Goal: Navigation & Orientation: Find specific page/section

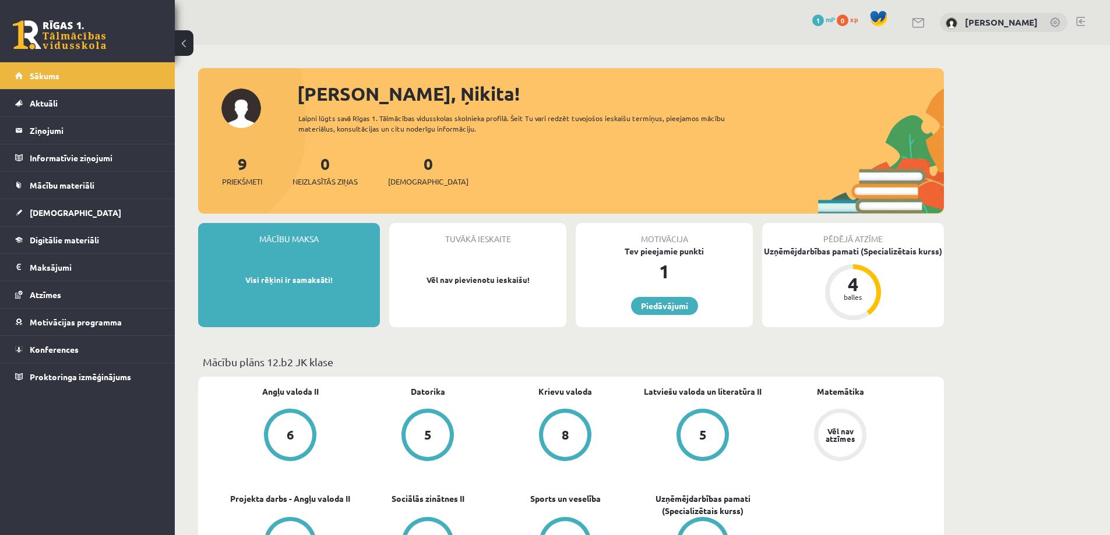
click at [294, 236] on div "Mācību maksa" at bounding box center [289, 234] width 182 height 22
click at [42, 218] on link "[DEMOGRAPHIC_DATA]" at bounding box center [87, 212] width 145 height 27
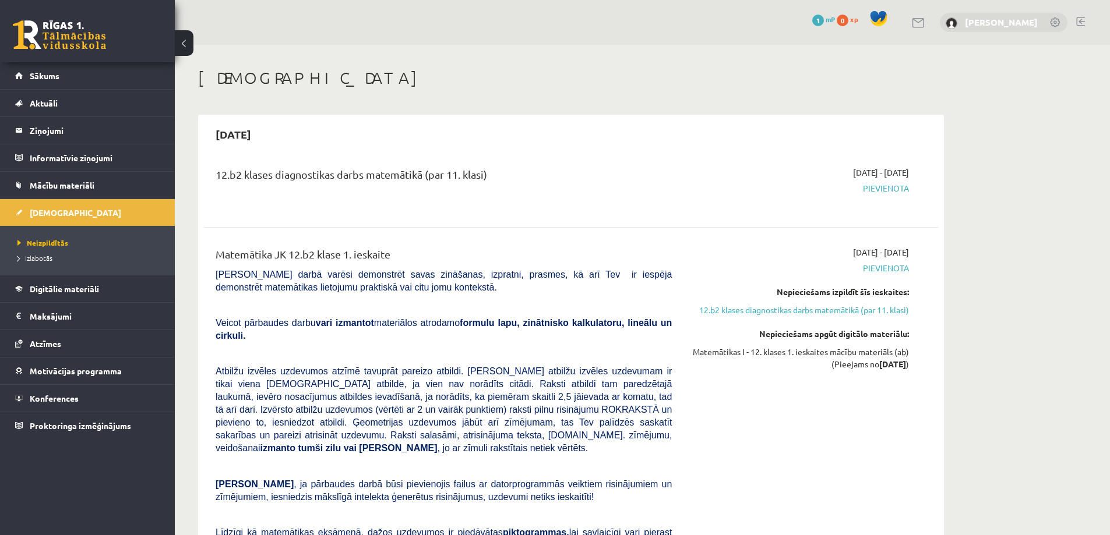
click at [992, 26] on link "[PERSON_NAME]" at bounding box center [1001, 22] width 73 height 12
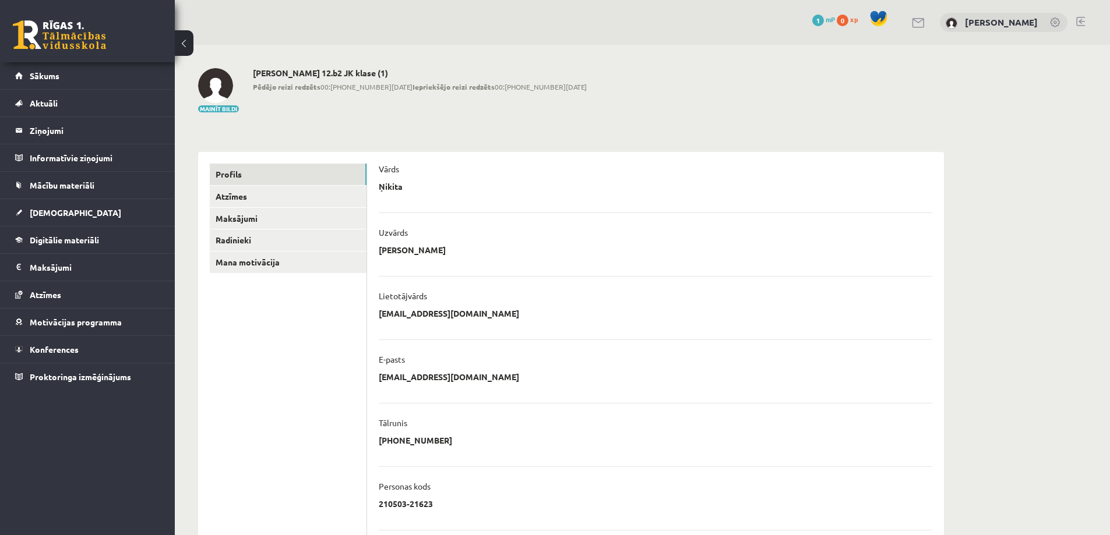
click at [1078, 17] on link at bounding box center [1080, 21] width 9 height 9
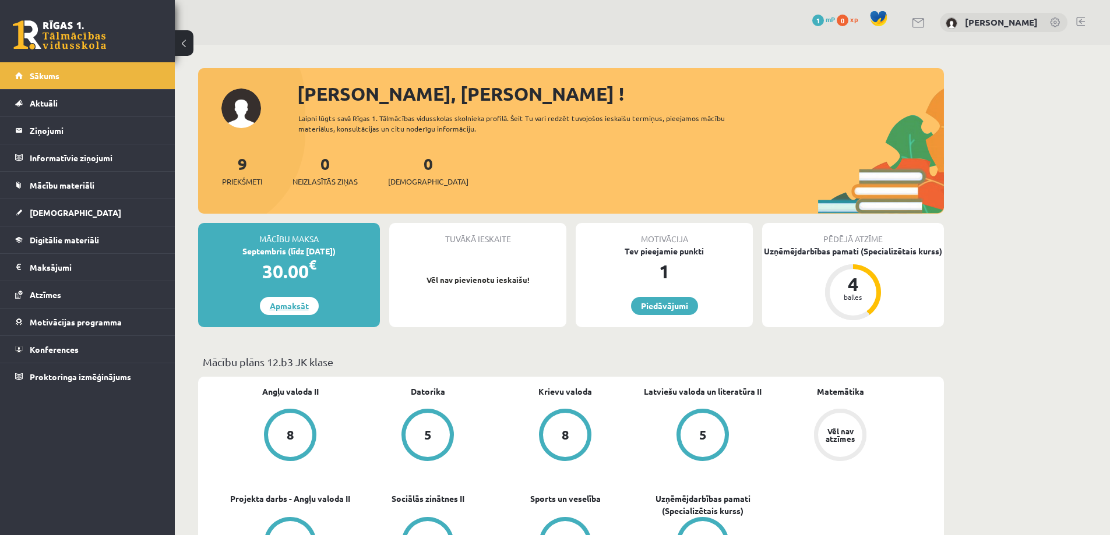
click at [271, 307] on link "Apmaksāt" at bounding box center [289, 306] width 59 height 18
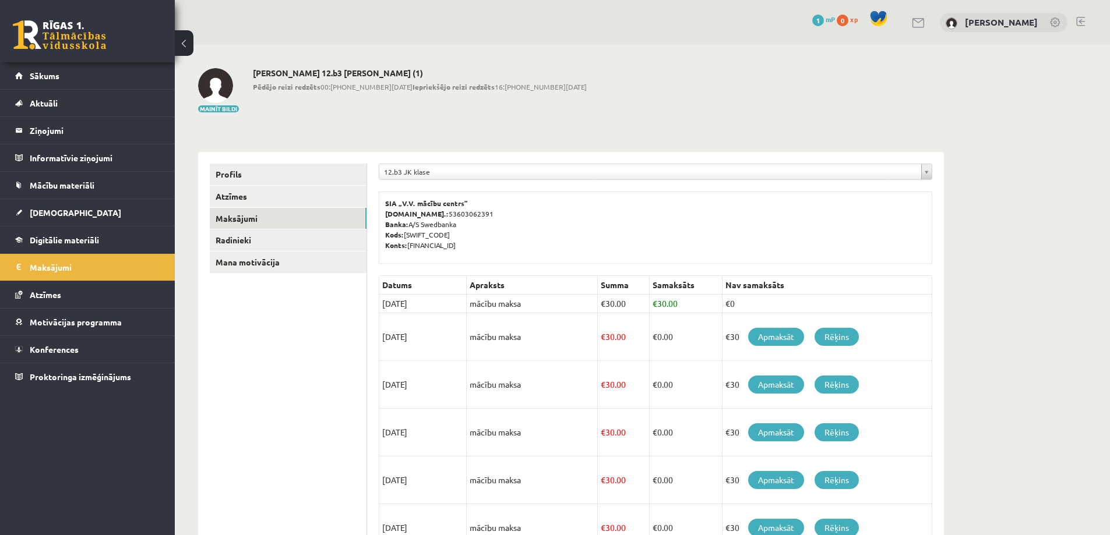
click at [1081, 20] on link at bounding box center [1080, 21] width 9 height 9
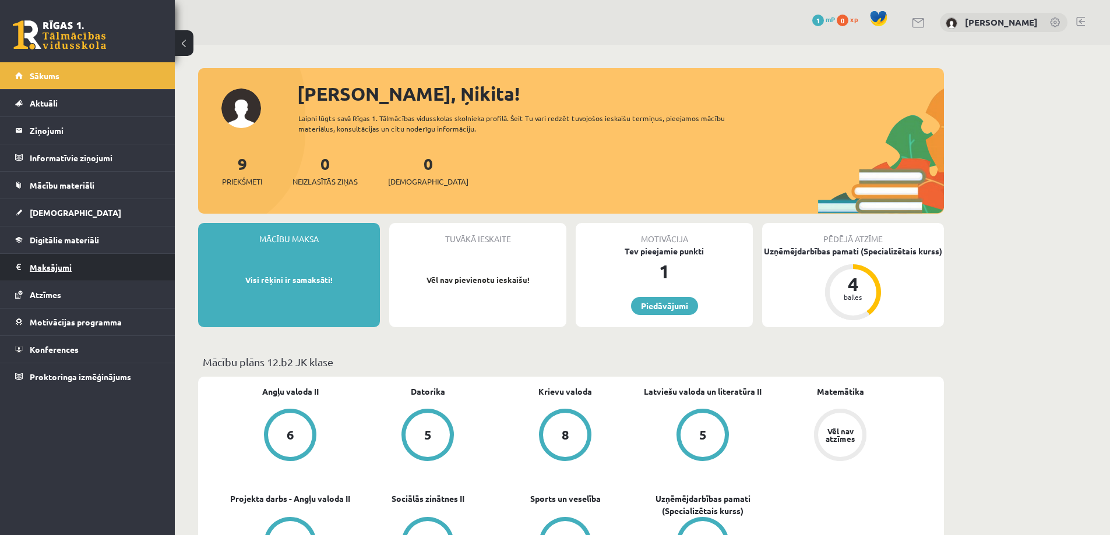
click at [59, 266] on legend "Maksājumi 0" at bounding box center [95, 267] width 130 height 27
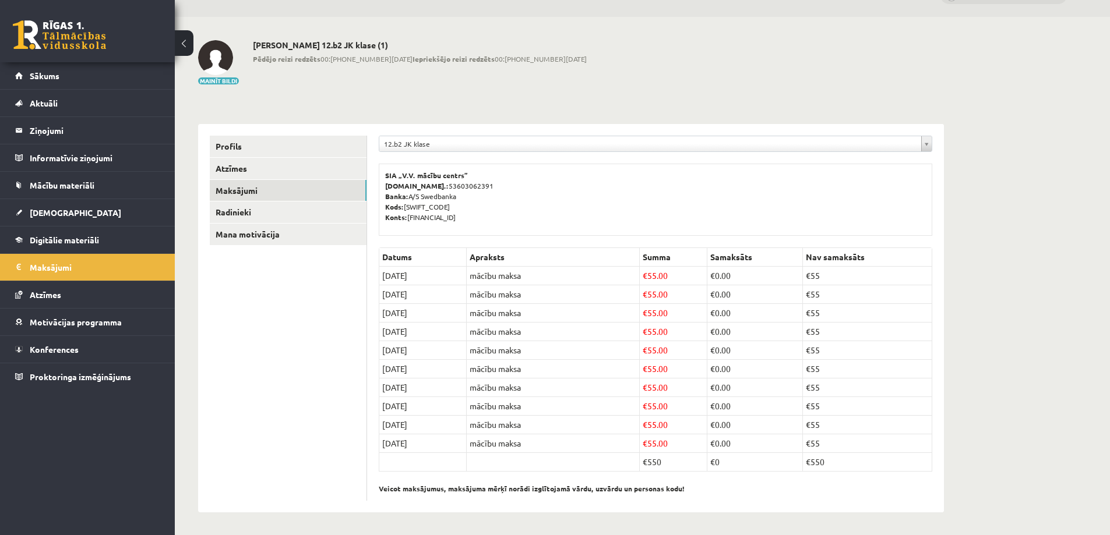
scroll to position [29, 0]
click at [279, 171] on link "Atzīmes" at bounding box center [288, 168] width 157 height 22
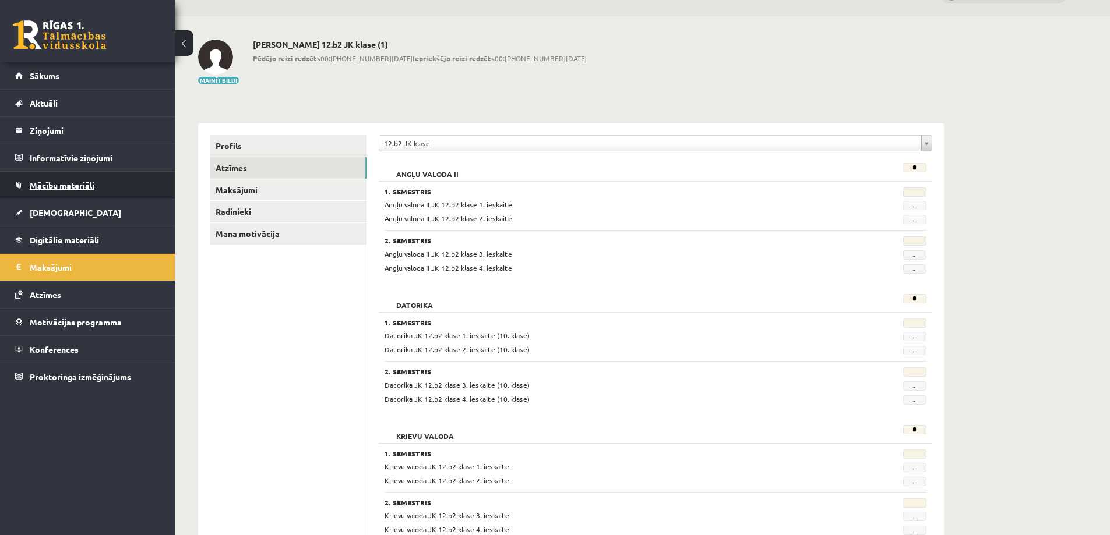
click at [43, 189] on span "Mācību materiāli" at bounding box center [62, 185] width 65 height 10
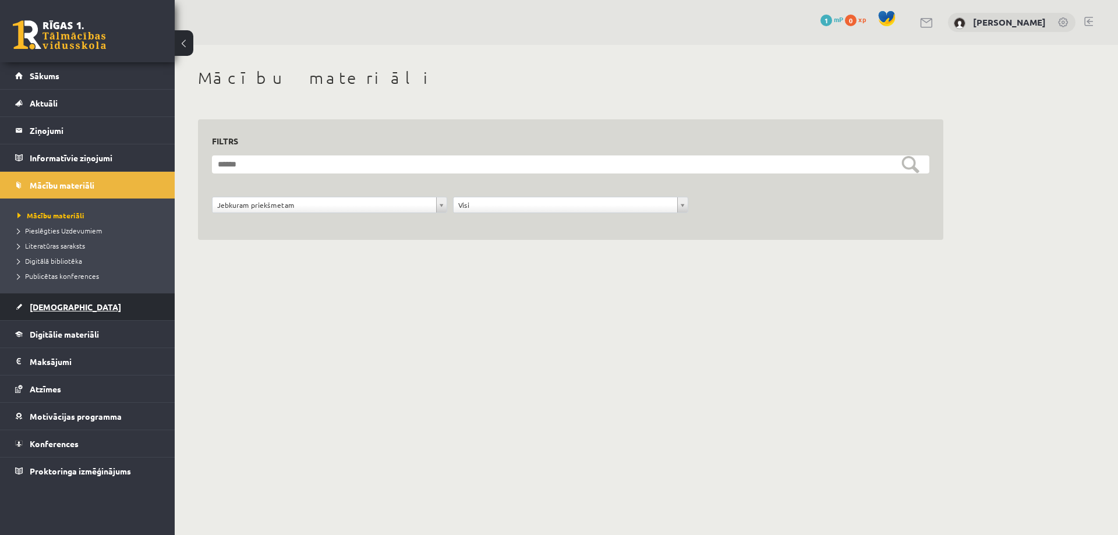
click at [35, 302] on link "[DEMOGRAPHIC_DATA]" at bounding box center [87, 307] width 145 height 27
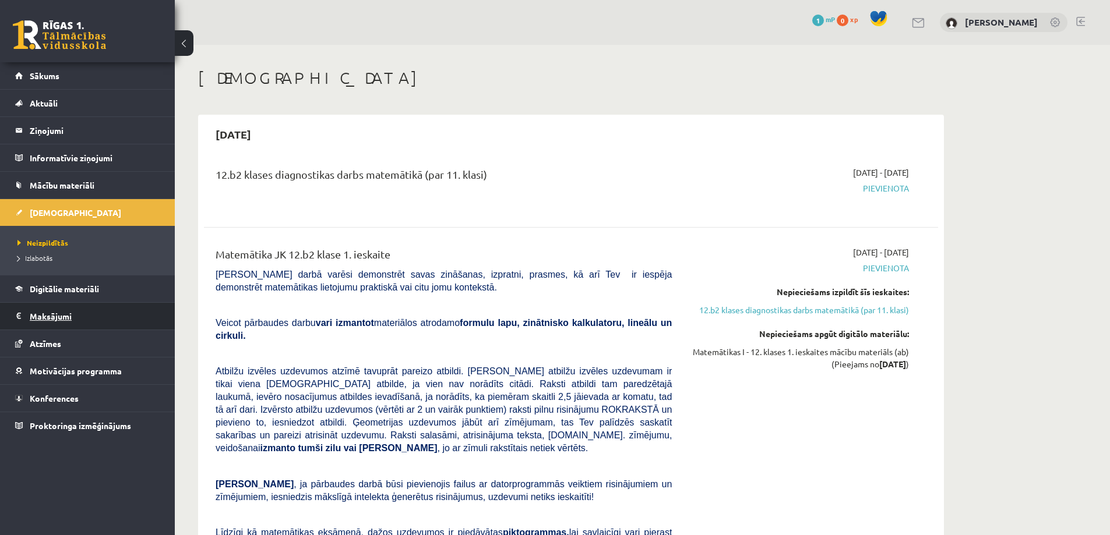
click at [51, 316] on legend "Maksājumi 0" at bounding box center [95, 316] width 130 height 27
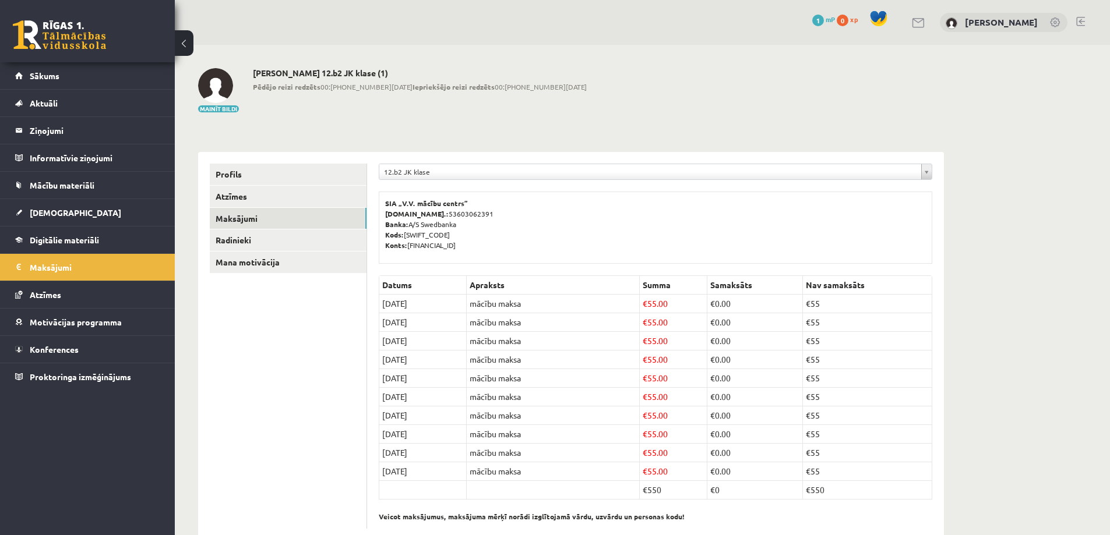
click at [1082, 19] on link at bounding box center [1080, 21] width 9 height 9
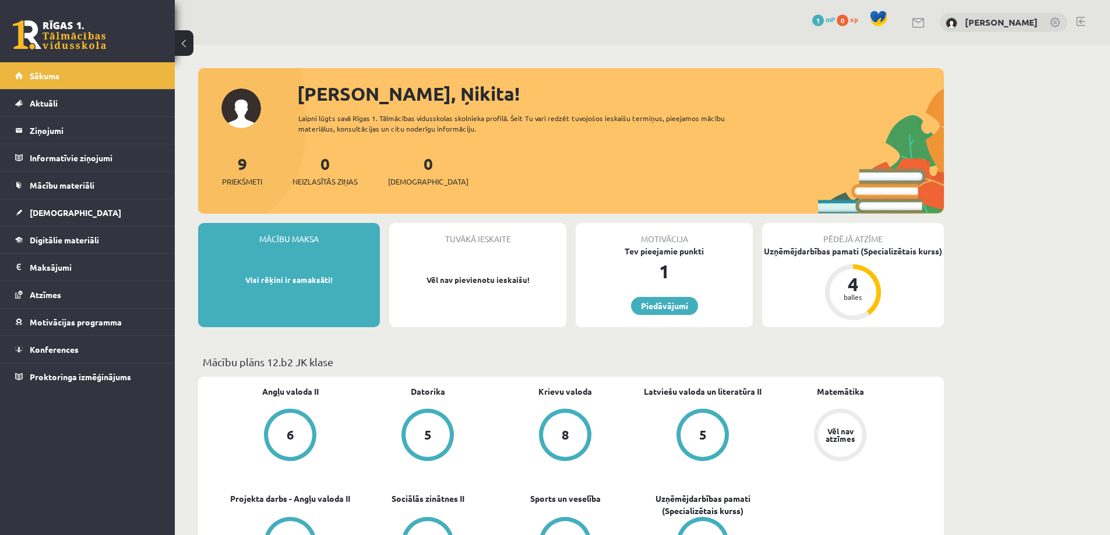
click at [1084, 22] on link at bounding box center [1080, 21] width 9 height 9
